Goal: Navigation & Orientation: Find specific page/section

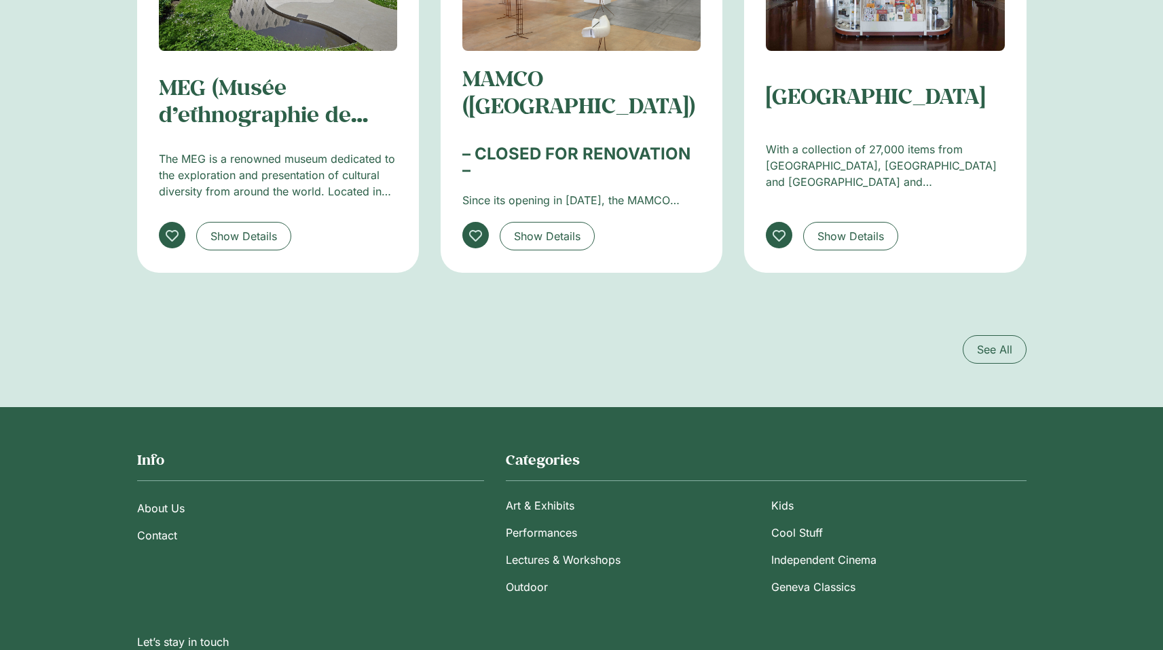
scroll to position [2245, 0]
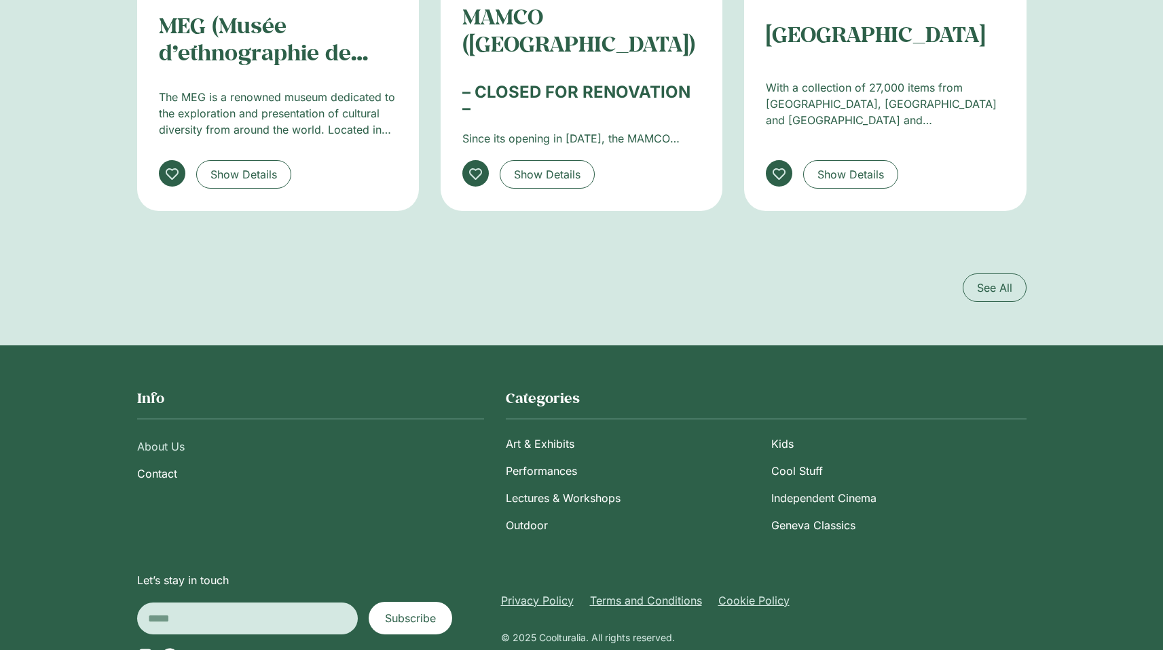
click at [173, 433] on link "About Us" at bounding box center [310, 446] width 347 height 27
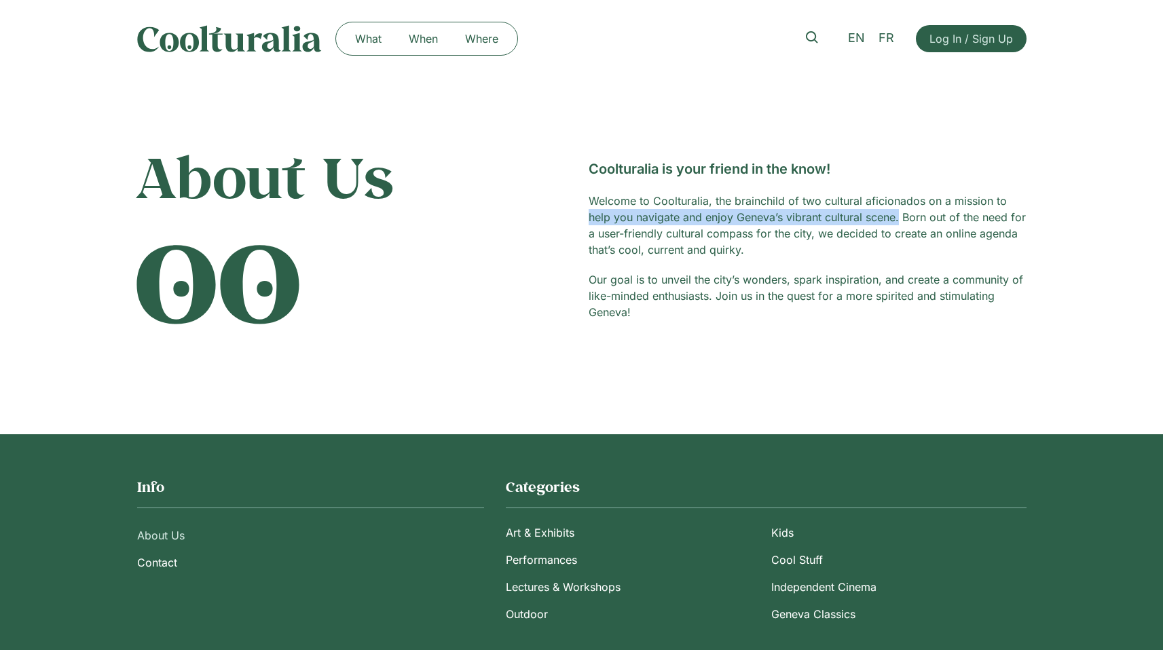
drag, startPoint x: 589, startPoint y: 217, endPoint x: 900, endPoint y: 217, distance: 311.0
click at [900, 217] on p "Welcome to Coolturalia, the brainchild of two cultural aficionados on a mission…" at bounding box center [808, 225] width 438 height 65
copy p "help you navigate and enjoy Geneva’s vibrant cultural scene."
click at [198, 45] on img at bounding box center [229, 38] width 185 height 27
